Goal: Navigation & Orientation: Understand site structure

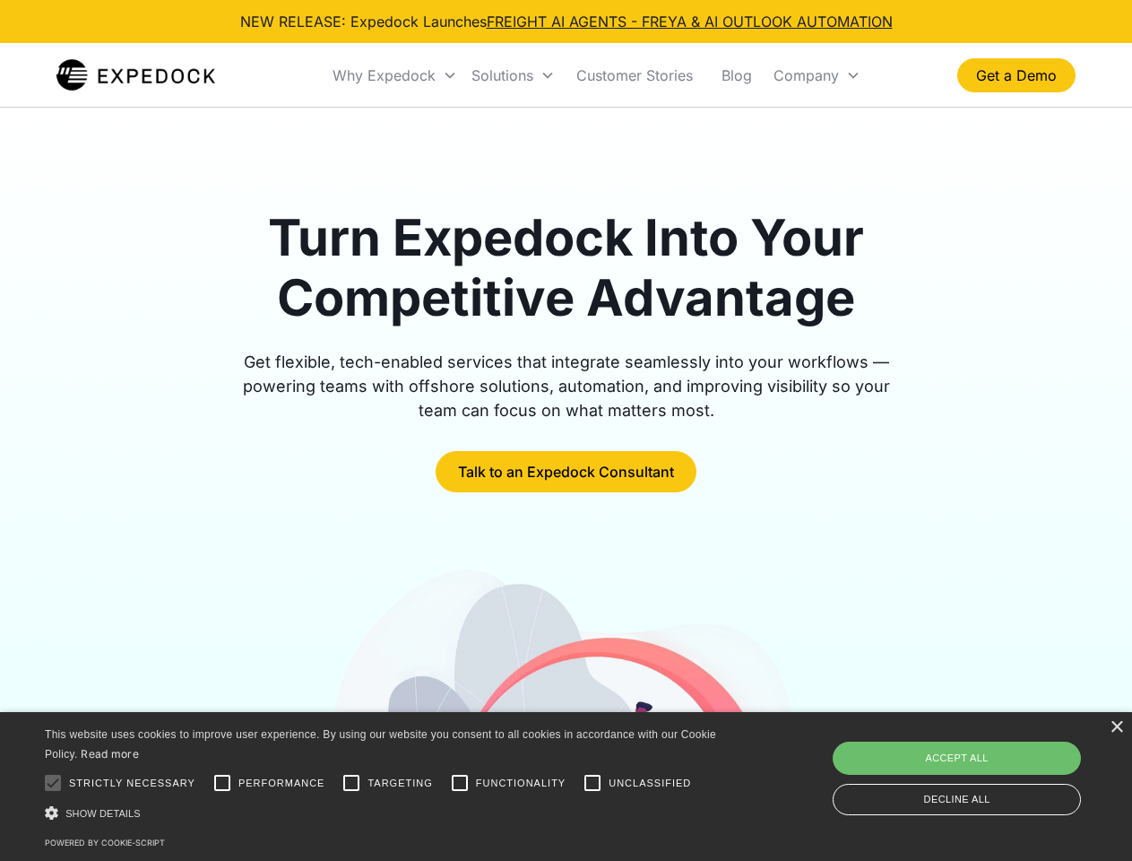
click at [395, 75] on div "Why Expedock" at bounding box center [384, 75] width 103 height 18
click at [513, 75] on div "Solutions" at bounding box center [502, 75] width 62 height 18
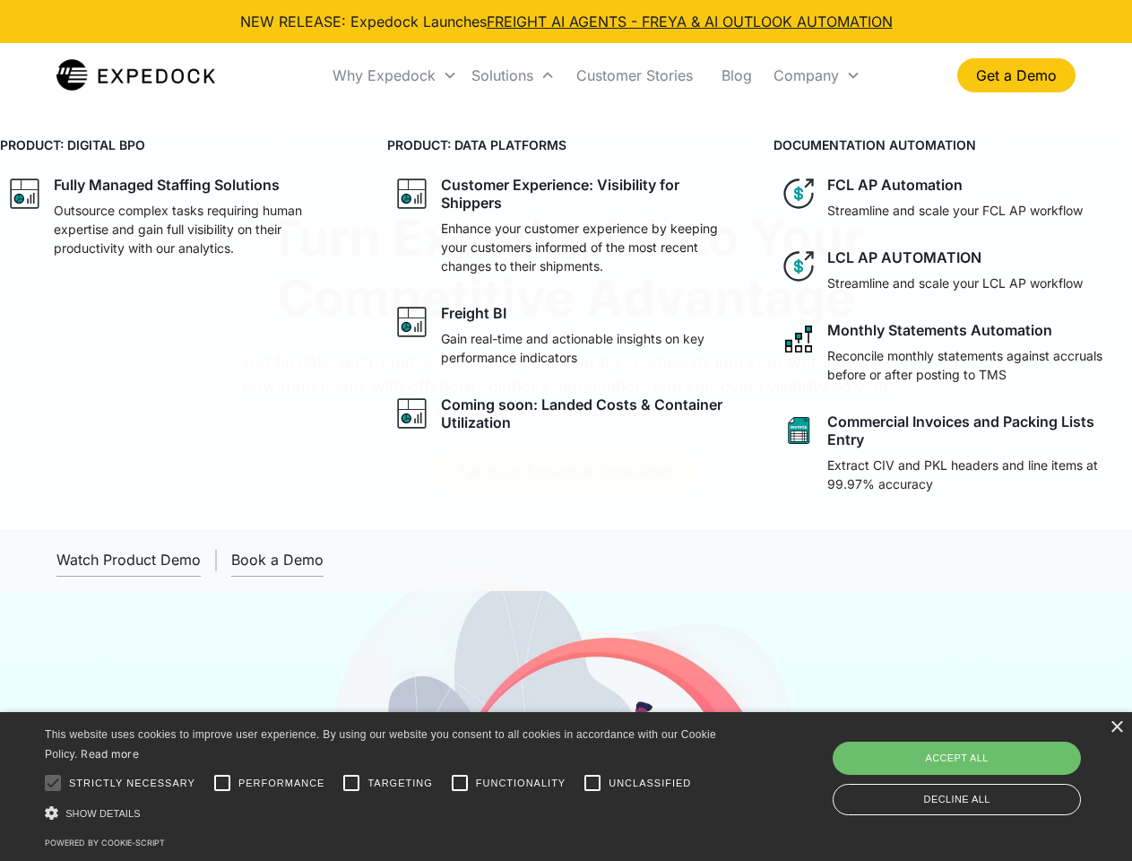
click at [817, 75] on div "Company" at bounding box center [806, 75] width 65 height 18
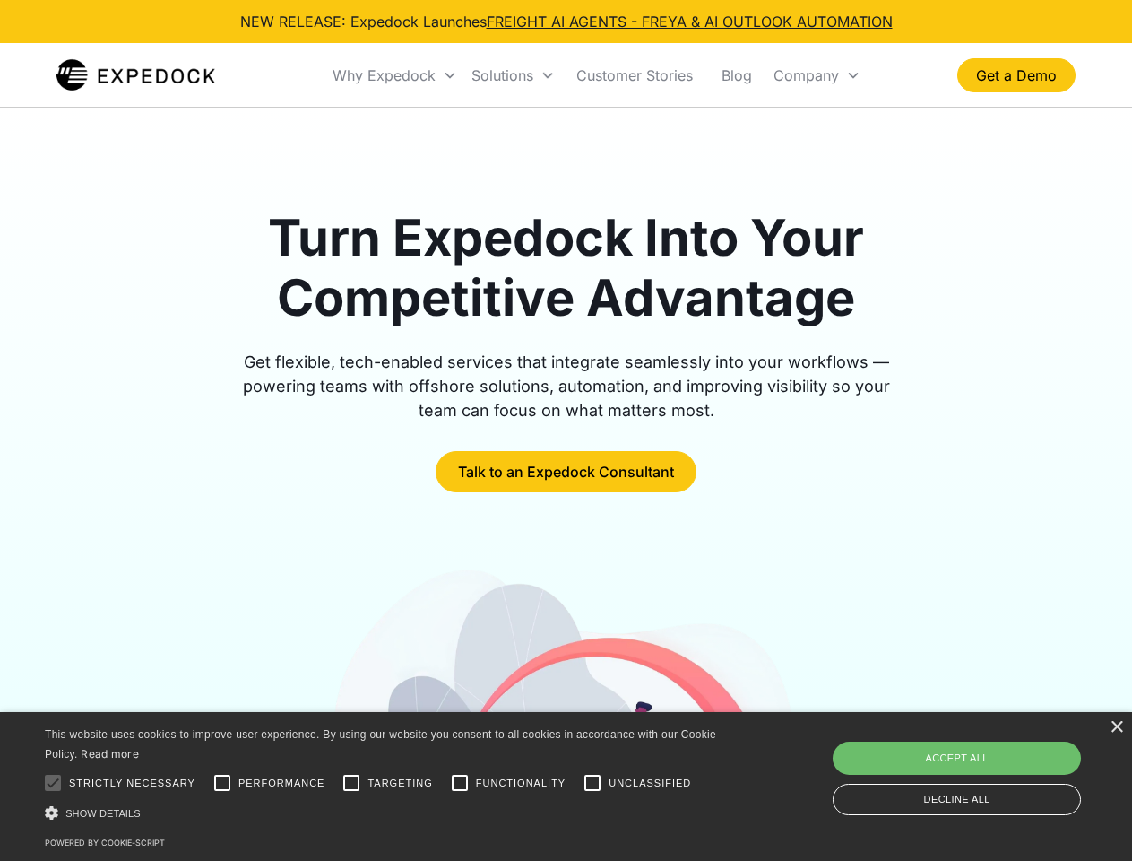
click at [53, 783] on div at bounding box center [53, 783] width 36 height 36
click at [222, 783] on input "Performance" at bounding box center [222, 783] width 36 height 36
checkbox input "true"
click at [351, 783] on input "Targeting" at bounding box center [351, 783] width 36 height 36
checkbox input "true"
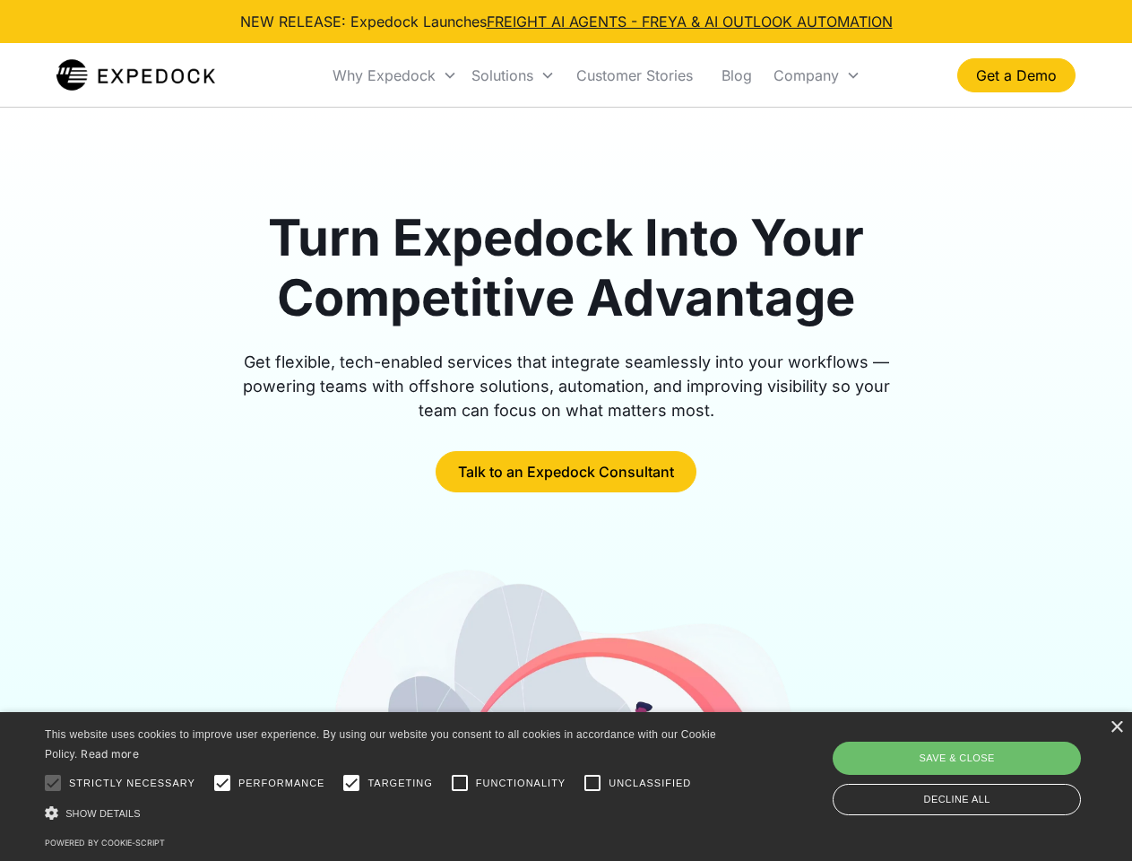
click at [460, 783] on input "Functionality" at bounding box center [460, 783] width 36 height 36
checkbox input "true"
click at [593, 783] on input "Unclassified" at bounding box center [593, 783] width 36 height 36
checkbox input "true"
click at [384, 812] on div "Show details Hide details" at bounding box center [384, 812] width 678 height 19
